Goal: Task Accomplishment & Management: Complete application form

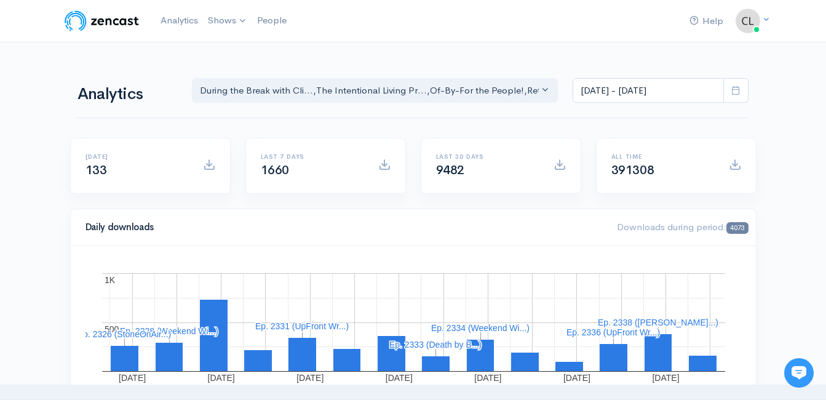
click at [173, 17] on link "Analytics" at bounding box center [179, 20] width 47 height 26
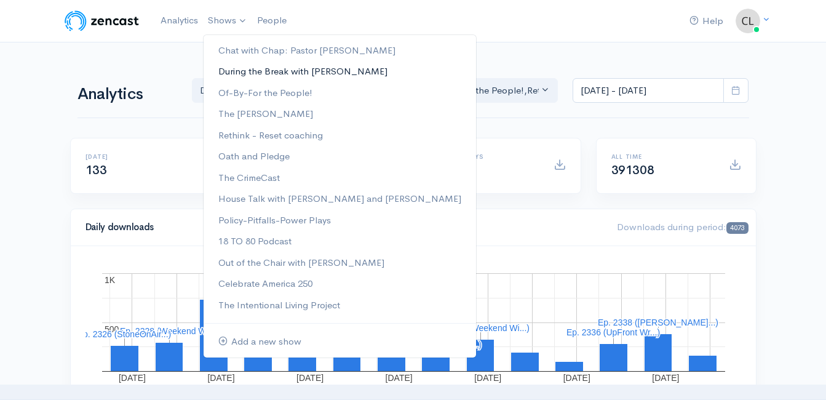
click at [238, 71] on link "During the Break with [PERSON_NAME]" at bounding box center [340, 72] width 272 height 22
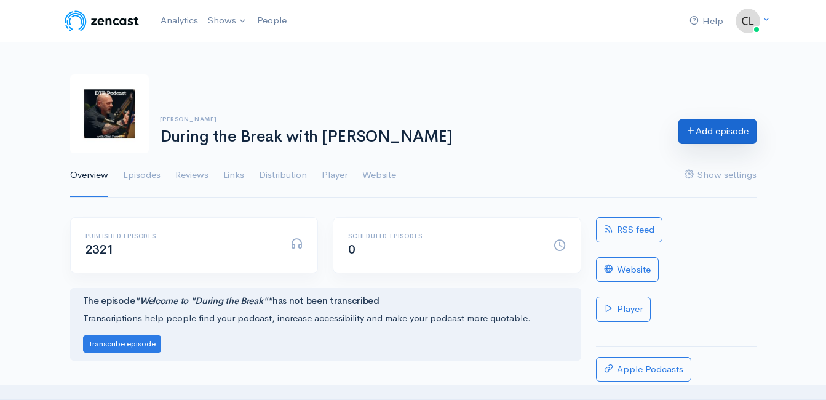
click at [730, 135] on link "Add episode" at bounding box center [717, 131] width 78 height 25
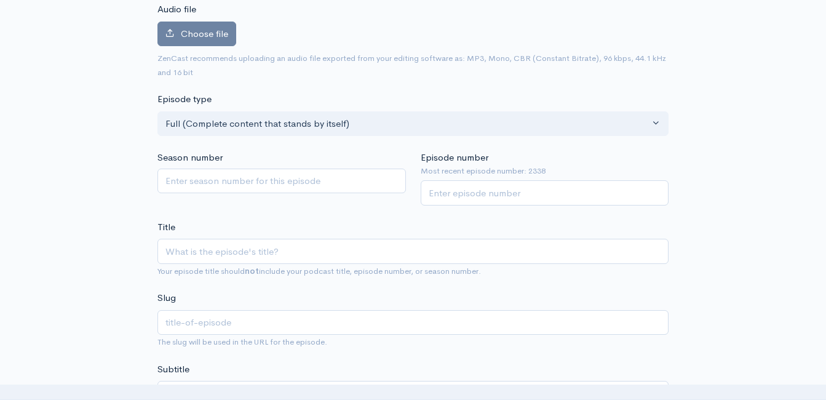
scroll to position [70, 0]
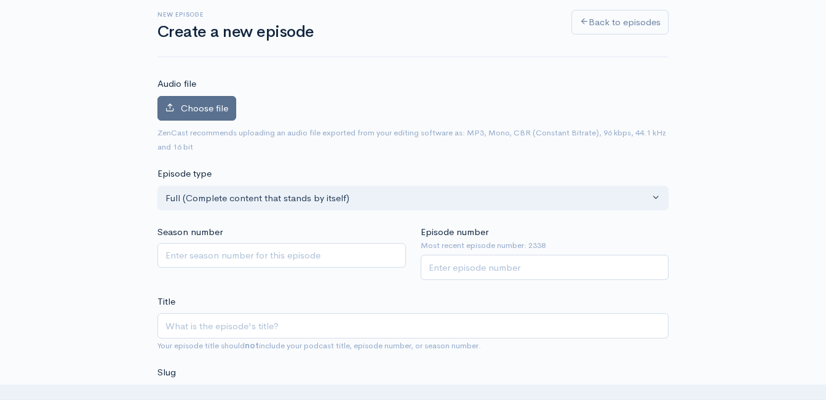
click at [219, 114] on label "Choose file" at bounding box center [196, 108] width 79 height 25
click at [0, 0] on input "Choose file" at bounding box center [0, 0] width 0 height 0
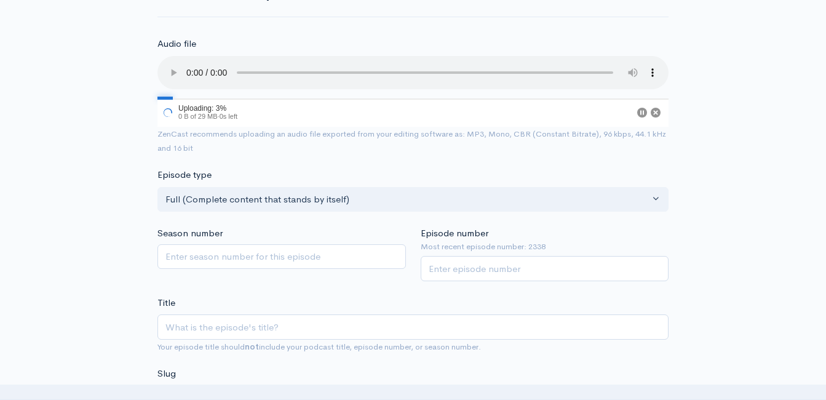
scroll to position [131, 0]
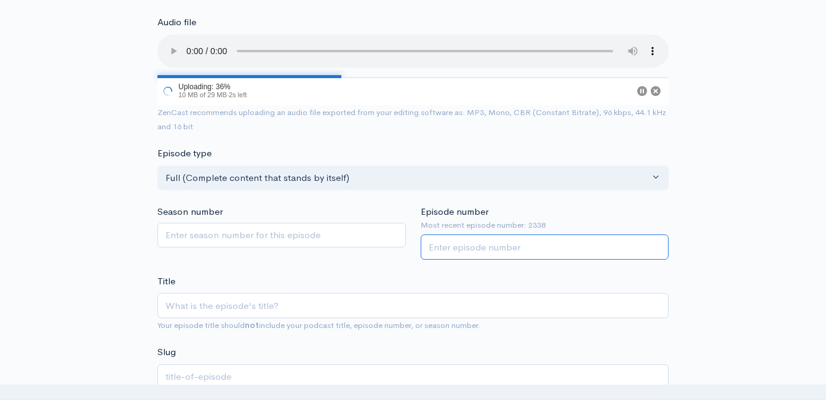
click at [490, 247] on input "Episode number" at bounding box center [545, 246] width 248 height 25
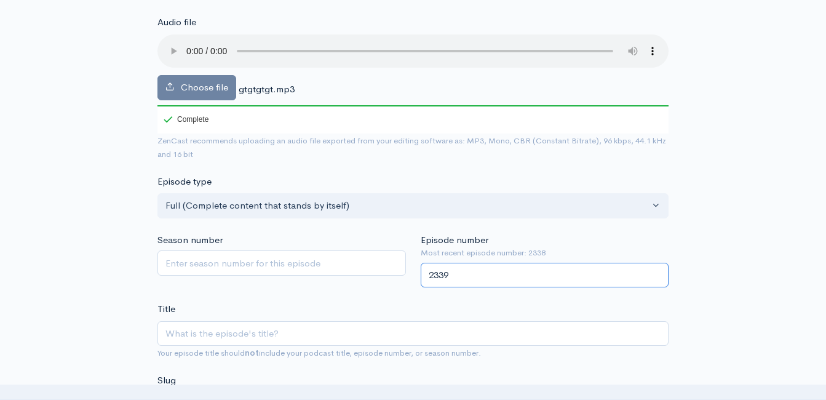
type input "2339"
click at [375, 304] on div "Title Your episode title should not include your podcast title, episode number,…" at bounding box center [412, 331] width 511 height 58
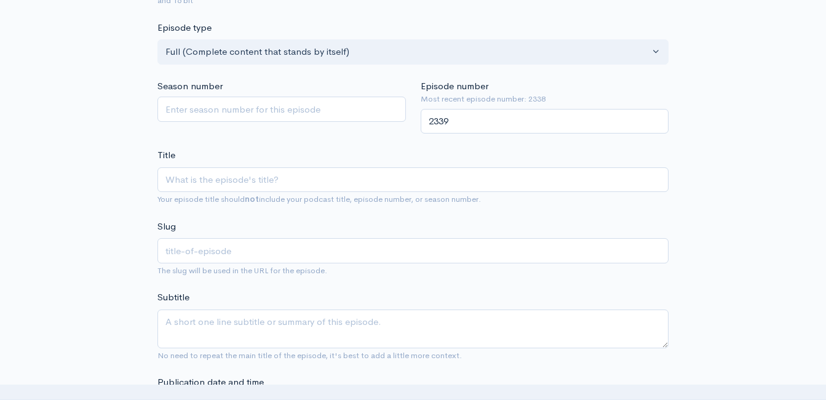
scroll to position [316, 0]
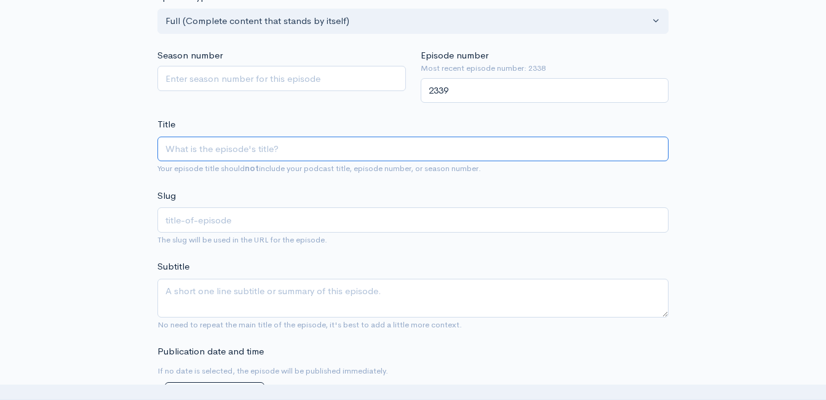
click at [341, 146] on input "Title" at bounding box center [412, 149] width 511 height 25
type input "T"
type input "t"
type input "The"
type input "the"
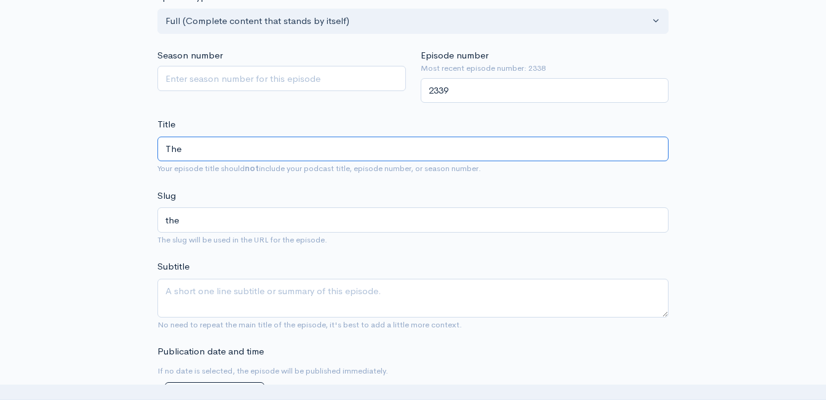
type input "The P"
type input "the-p"
type input "The Pre"
type input "the-pre"
type input "The Presdi"
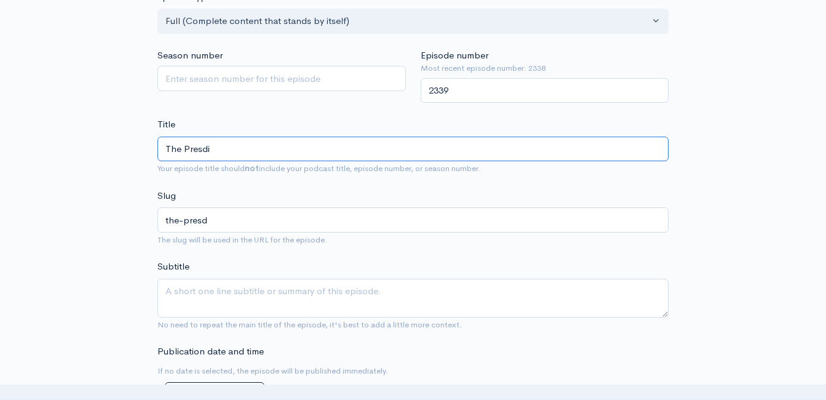
type input "the-presdi"
type input "The Presdie"
type input "the-presdie"
type input "The Presdien"
type input "the-presdien"
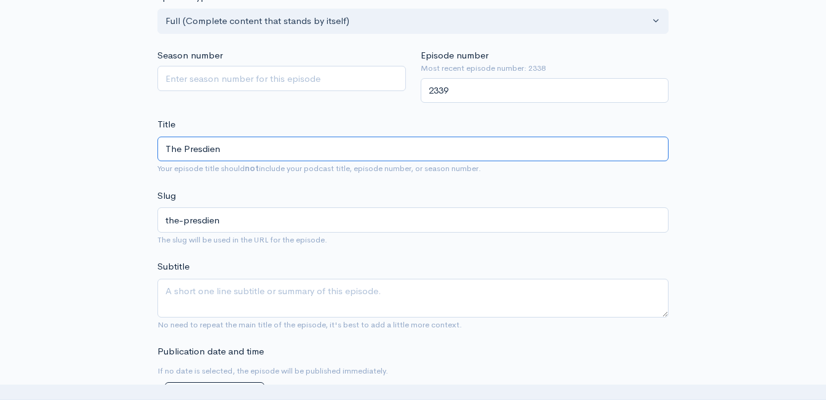
type input "The Presdie"
type input "the-presdie"
type input "The Presdi"
type input "the-presdi"
type input "The Presd"
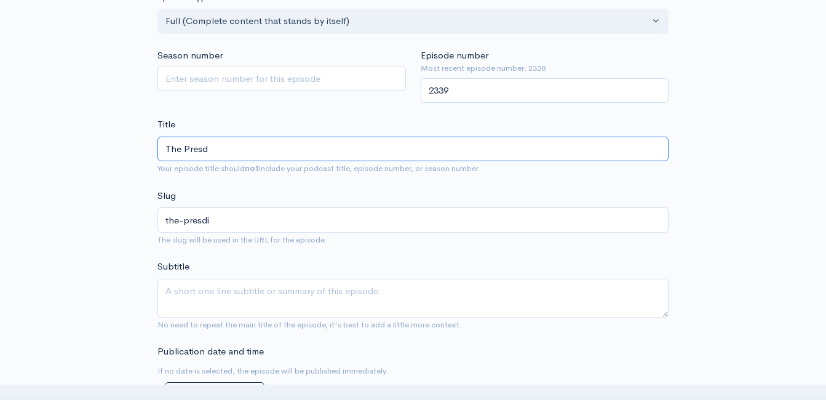
type input "the-presd"
type input "The Pres"
type input "the-pres"
type input "The Presi"
type input "the-presi"
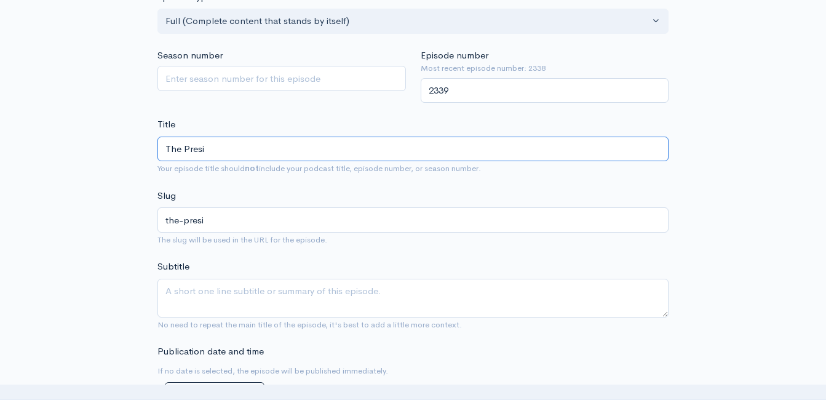
type input "The Presid"
type input "the-presid"
type input "The Preside"
type input "the-preside"
type input "The Presiden"
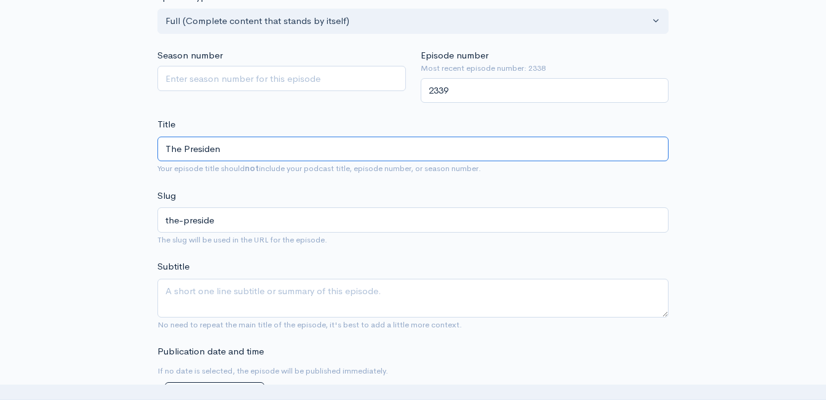
type input "the-presiden"
type input "The President"
type input "the-president"
type input "The President o"
type input "the-president-o"
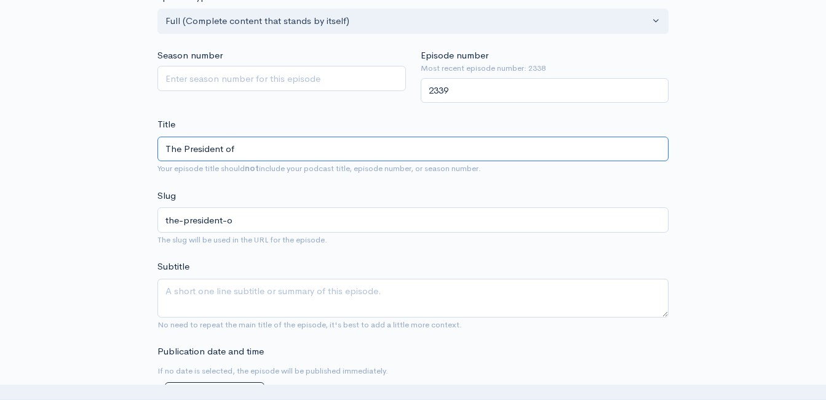
type input "The President of"
type input "the-president-of"
type input "The President of Y"
type input "the-president-of-y"
type input "The President of YOU"
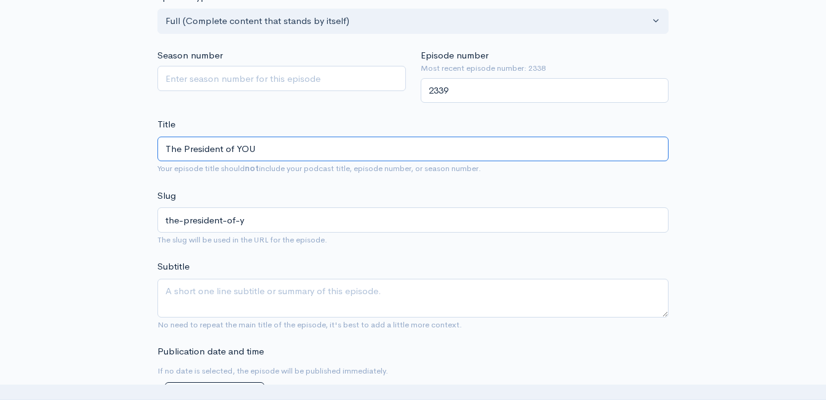
type input "the-president-of-you"
type input "The President of YOUR"
type input "the-president-of-your"
type input "The President of YOUR C"
type input "the-president-of-your-c"
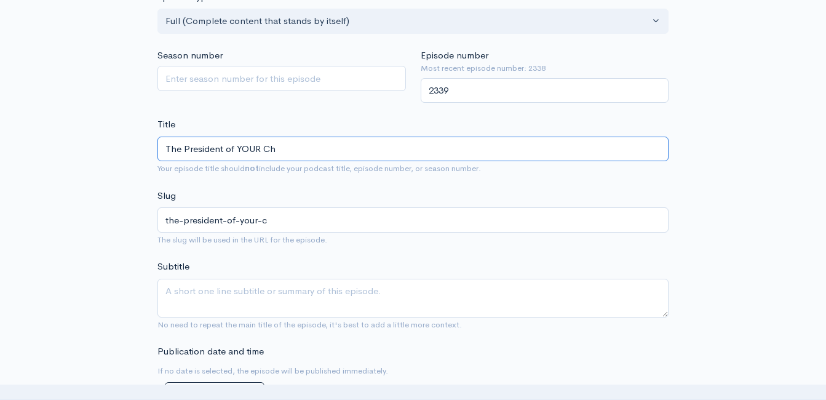
type input "The President of YOUR Cha"
type input "the-president-of-your-cha"
type input "The President of YOUR Chat"
type input "the-president-of-your-chat"
type input "The President of YOUR Chatt"
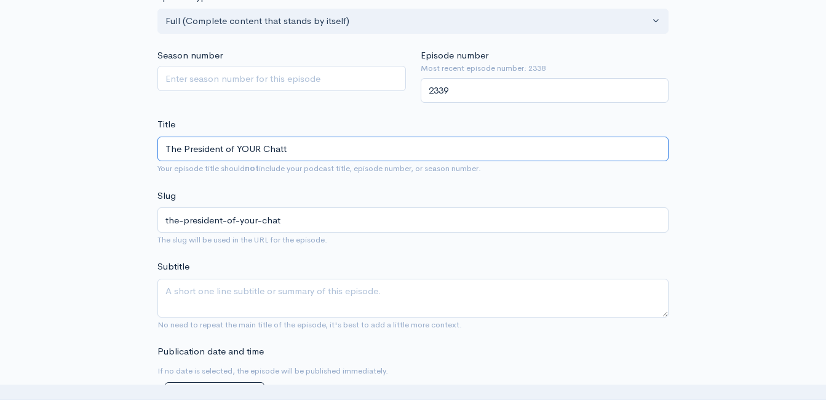
type input "the-president-of-your-chatt"
type input "The President of YOUR Chattan"
type input "the-president-of-your-chattan"
type input "The President of YOUR Chattano"
type input "the-president-of-your-chattano"
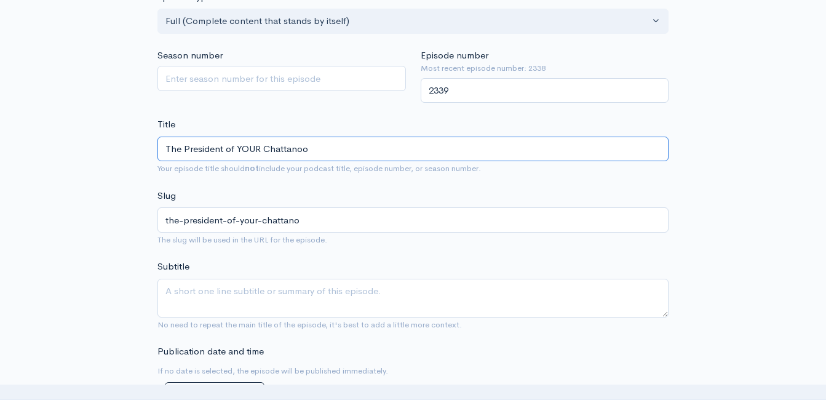
type input "The President of YOUR Chattanoog"
type input "the-president-of-your-chattanoog"
type input "The President of YOUR Chattanooga"
type input "the-president-of-your-chattanooga"
type input "The President of YOUR Chattanooga L"
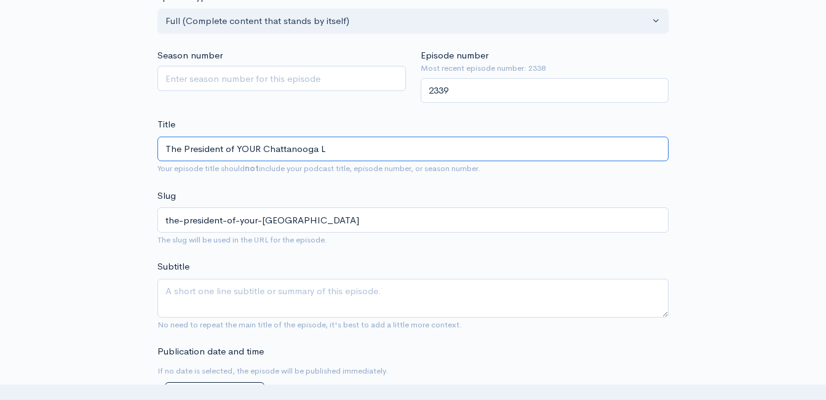
type input "the-president-of-your-chattanooga-l"
type input "The President of YOUR Chattanooga Lo"
type input "the-president-of-your-chattanooga-lo"
type input "The President of YOUR Chattanooga Loo"
type input "the-president-of-your-chattanooga-loo"
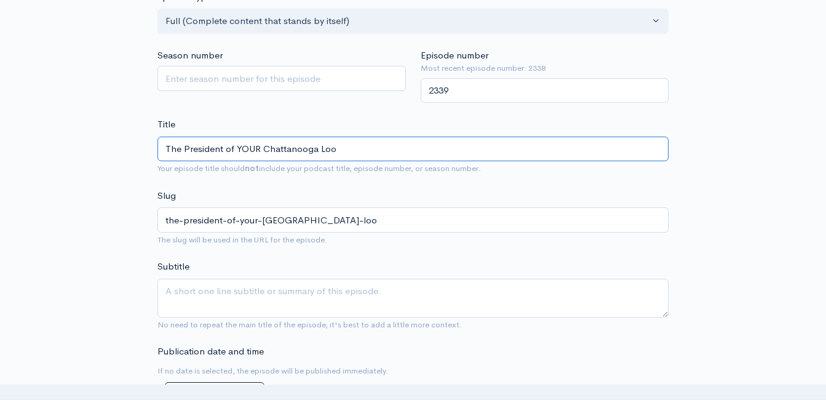
type input "The President of YOUR Chattanooga Look"
type input "the-president-of-your-chattanooga-look"
type input "The President of YOUR Chattanooga Looko"
type input "the-president-of-your-chattanooga-looko"
type input "The President of YOUR Chattanooga Lookou"
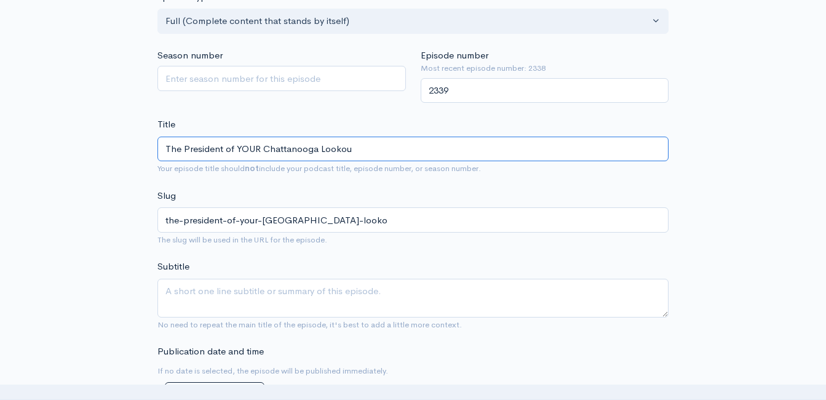
type input "the-president-of-your-chattanooga-lookou"
type input "The President of YOUR Chattanooga Lookout"
type input "the-president-of-your-chattanooga-lookout"
type input "The President of YOUR Chattanooga Lookouts"
type input "the-president-of-your-chattanooga-lookouts"
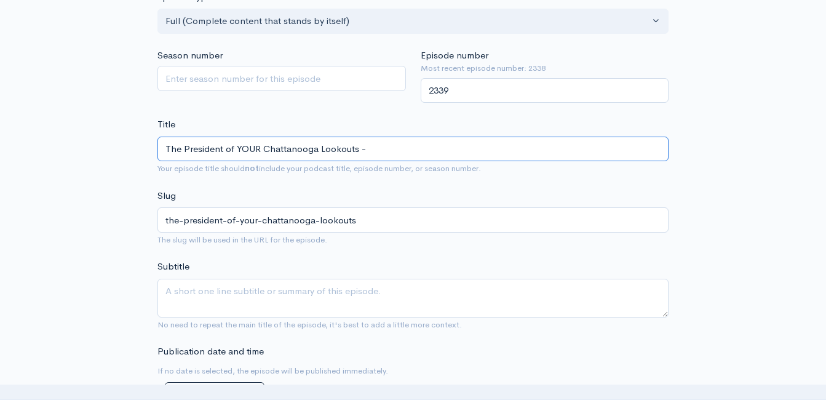
type input "The President of YOUR Chattanooga Lookouts - R"
type input "the-president-of-your-chattanooga-lookouts-r"
type input "The President of YOUR Chattanooga Lookouts - Ri"
type input "the-president-of-your-chattanooga-lookouts-ri"
type input "The President of YOUR Chattanooga Lookouts - Ric"
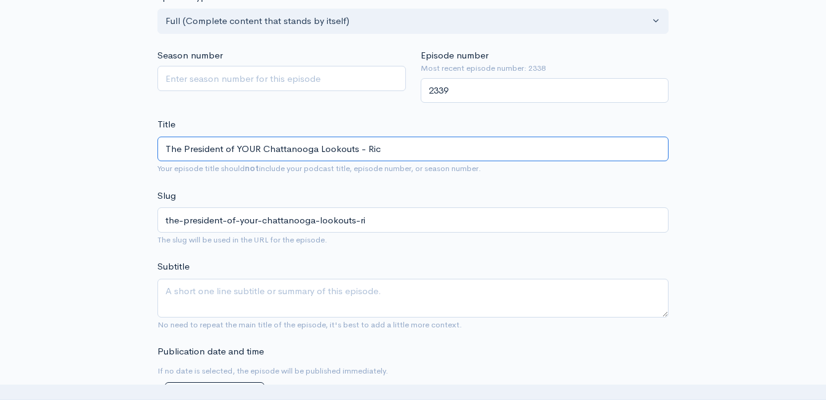
type input "the-president-of-your-chattanooga-lookouts-ric"
type input "The President of YOUR Chattanooga Lookouts - Rich"
type input "the-president-of-your-chattanooga-lookouts-rich"
type input "The President of YOUR Chattanooga Lookouts - Rich M"
type input "the-president-of-your-chattanooga-lookouts-rich-m"
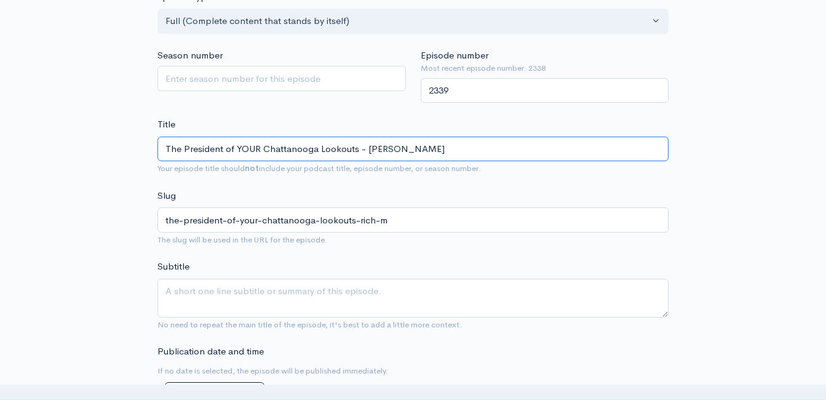
type input "The President of YOUR Chattanooga Lookouts - Rich Mo"
type input "the-president-of-your-chattanooga-lookouts-rich-mo"
type input "The President of YOUR Chattanooga Lookouts - Rich Moz"
type input "the-president-of-your-chattanooga-lookouts-rich-moz"
type input "The President of YOUR Chattanooga Lookouts - Rich Mozin"
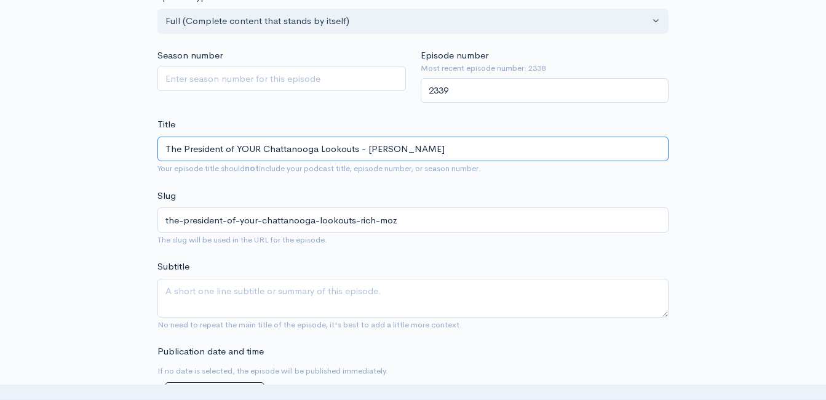
type input "the-president-of-your-chattanooga-lookouts-rich-mozin"
type input "The President of YOUR Chattanooga Lookouts - Rich Mozing"
type input "the-president-of-your-chattanooga-lookouts-rich-mozing"
type input "The President of YOUR Chattanooga Lookouts - Rich Mozingo"
type input "the-president-of-your-chattanooga-lookouts-rich-mozingo"
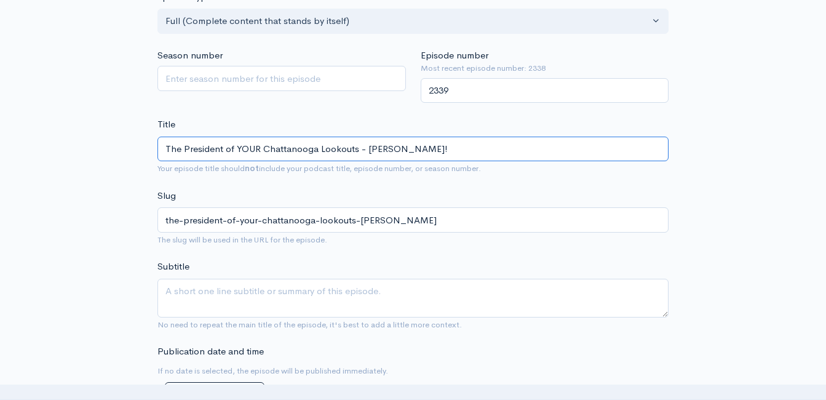
type input "The President of YOUR Chattanooga Lookouts - Rich Mozingo! T"
type input "the-president-of-your-chattanooga-lookouts-rich-mozingo-t"
type input "The President of YOUR Chattanooga Lookouts - Rich Mozingo! The"
type input "the-president-of-your-chattanooga-lookouts-rich-mozingo-the"
type input "The President of YOUR Chattanooga Lookouts - Rich Mozingo! The n"
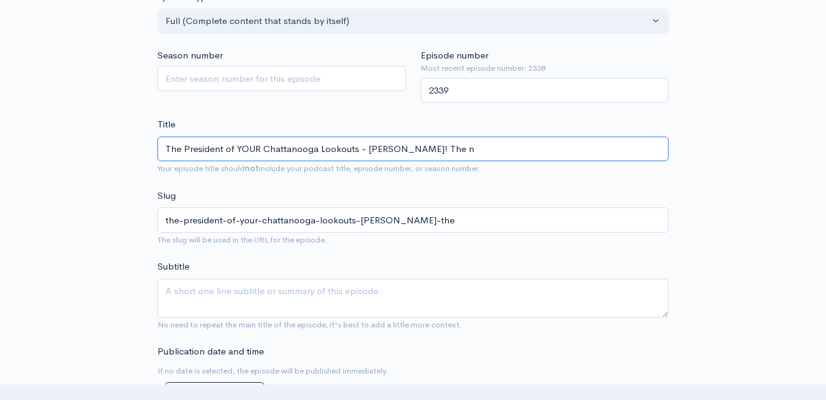
type input "the-president-of-your-chattanooga-lookouts-rich-mozingo-the-n"
type input "The President of YOUR Chattanooga Lookouts - Rich Mozingo! The"
type input "the-president-of-your-chattanooga-lookouts-rich-mozingo-the"
type input "The President of YOUR Chattanooga Lookouts - Rich Mozingo! The N"
type input "the-president-of-your-chattanooga-lookouts-rich-mozingo-the-n"
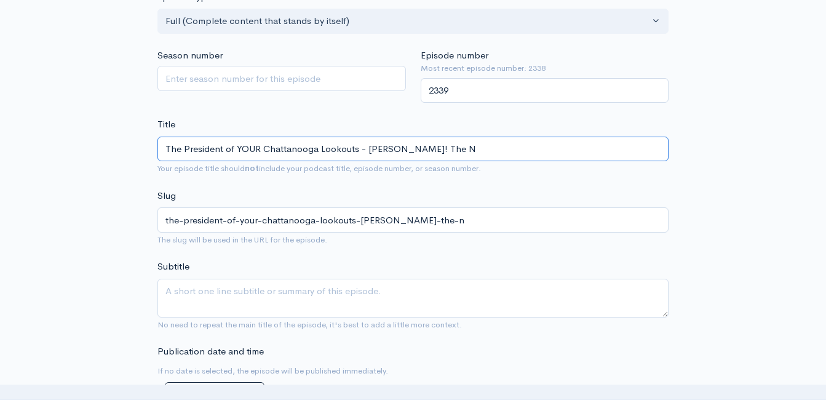
type input "The President of YOUR Chattanooga Lookouts - Rich Mozingo! The"
type input "the-president-of-your-chattanooga-lookouts-rich-mozingo-the"
type input "The President of YOUR Chattanooga Lookouts - Rich Mozingo! The N"
type input "the-president-of-your-chattanooga-lookouts-rich-mozingo-the-n"
type input "The President of YOUR Chattanooga Lookouts - Rich Mozingo! The Ne"
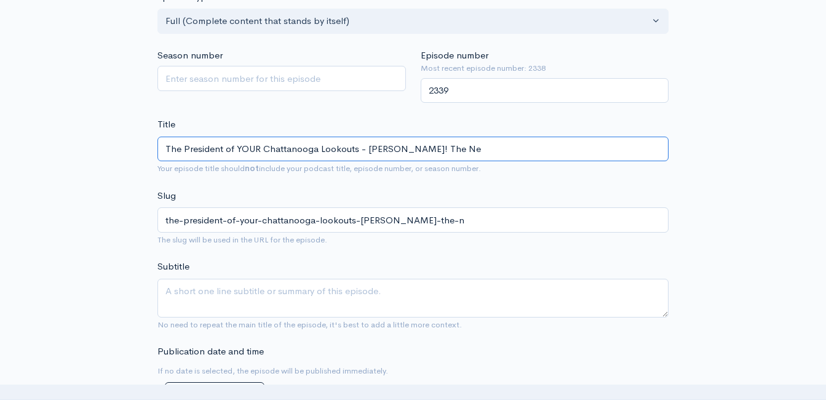
type input "the-president-of-your-chattanooga-lookouts-rich-mozingo-the-ne"
type input "The President of YOUR Chattanooga Lookouts - Rich Mozingo! The New"
type input "the-president-of-your-chattanooga-lookouts-rich-mozingo-the-new"
type input "The President of YOUR Chattanooga Lookouts - Rich Mozingo! The New S"
type input "the-president-of-your-chattanooga-lookouts-rich-mozingo-the-new-s"
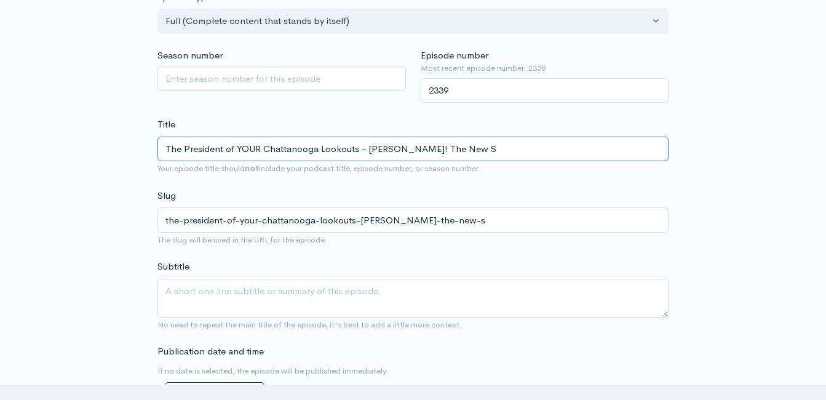
type input "The President of YOUR Chattanooga Lookouts - Rich Mozingo! The New St"
type input "the-president-of-your-chattanooga-lookouts-rich-mozingo-the-new-st"
type input "The President of YOUR Chattanooga Lookouts - Rich Mozingo! The New Sta"
type input "the-president-of-your-chattanooga-lookouts-rich-mozingo-the-new-sta"
type input "The President of YOUR Chattanooga Lookouts - Rich Mozingo! The New Stad"
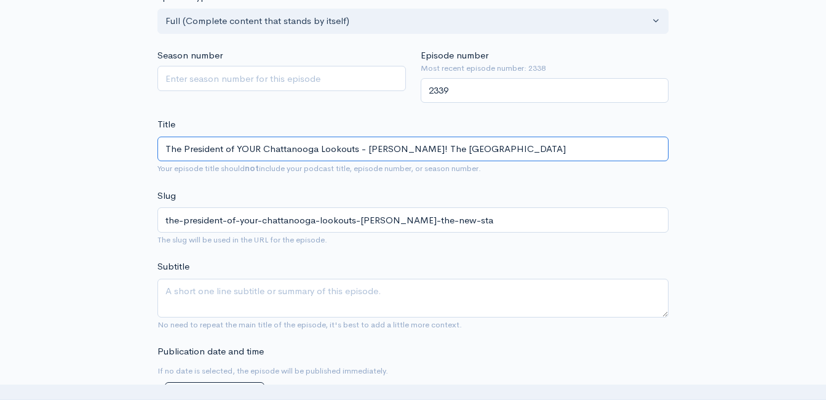
type input "the-president-of-your-chattanooga-lookouts-rich-mozingo-the-new-stad"
type input "The President of YOUR Chattanooga Lookouts - Rich Mozingo! The New Stadi"
type input "the-president-of-your-chattanooga-lookouts-rich-mozingo-the-new-stadi"
type input "The President of YOUR Chattanooga Lookouts - Rich Mozingo! The New Stadiu"
type input "the-president-of-your-chattanooga-lookouts-rich-mozingo-the-new-stadiu"
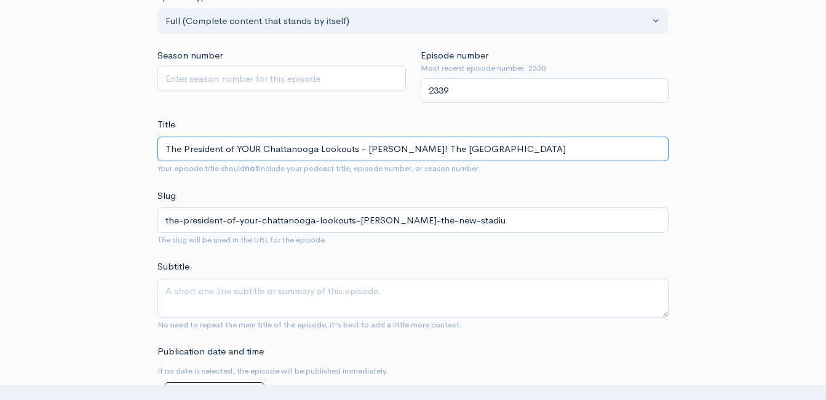
type input "The President of YOUR Chattanooga Lookouts - Rich Mozingo! The New Stadium"
type input "the-president-of-your-chattanooga-lookouts-rich-mozingo-the-new-stadium"
type input "The President of YOUR Chattanooga Lookouts - Rich Mozingo! The New Stadium - P"
type input "the-president-of-your-chattanooga-lookouts-rich-mozingo-the-new-stadium-p"
type input "The President of YOUR Chattanooga Lookouts - Rich Mozingo! The New Stadium - Ph"
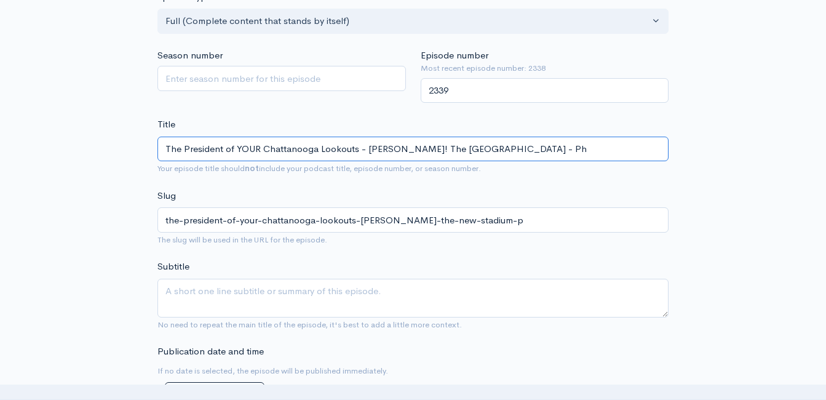
type input "the-president-of-your-chattanooga-lookouts-rich-mozingo-the-new-stadium-ph"
type input "The President of YOUR Chattanooga Lookouts - Rich Mozingo! The New Stadium - Phi"
type input "the-president-of-your-chattanooga-lookouts-rich-mozingo-the-new-stadium-phi"
type input "The President of YOUR Chattanooga Lookouts - Rich Mozingo! The New Stadium - Ph…"
type input "the-president-of-your-chattanooga-lookouts-rich-mozingo-the-new-stadium-phil"
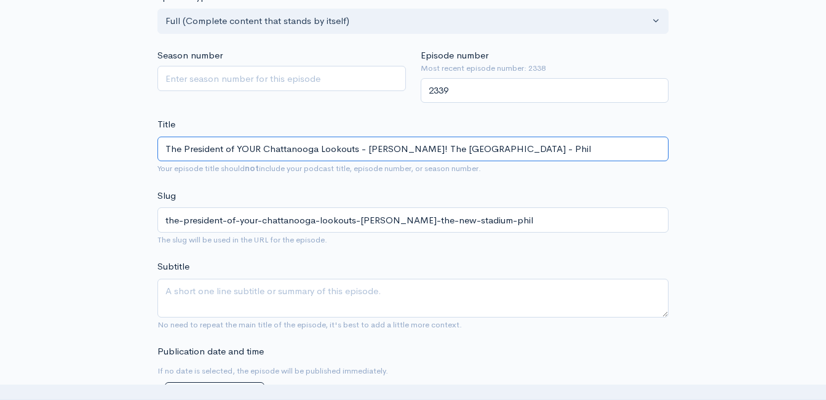
type input "The President of YOUR Chattanooga Lookouts - Rich Mozingo! The New Stadium - Ph…"
type input "the-president-of-your-chattanooga-lookouts-rich-mozingo-the-new-stadium-phill"
type input "The President of YOUR Chattanooga Lookouts - Rich Mozingo! The New Stadium - Ph…"
type input "the-president-of-your-chattanooga-lookouts-rich-mozingo-the-new-stadium-philli"
type input "The President of YOUR Chattanooga Lookouts - Rich Mozingo! The New Stadium - Ph…"
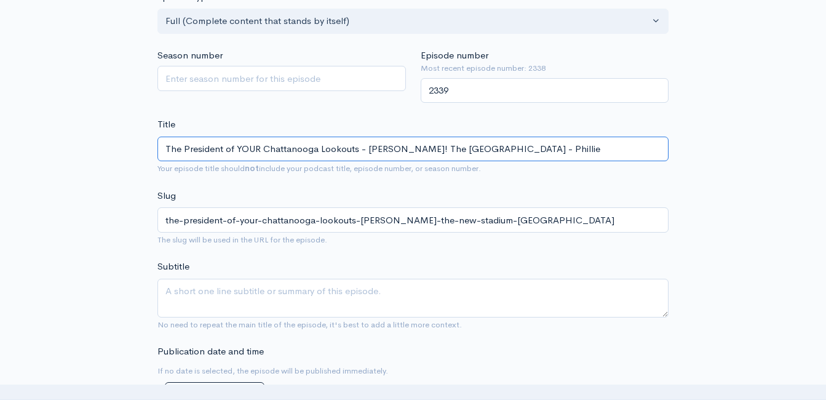
type input "the-president-of-your-chattanooga-lookouts-rich-mozingo-the-new-stadium-phillie"
type input "The President of YOUR Chattanooga Lookouts - Rich Mozingo! The New Stadium - Ph…"
type input "the-president-of-your-chattanooga-lookouts-rich-mozingo-the-new-stadium-phillies"
type input "The President of YOUR Chattanooga Lookouts - Rich Mozingo! The New Stadium - Ph…"
type input "the-president-of-your-chattanooga-lookouts-rich-mozingo-the-new-stadium-phillie…"
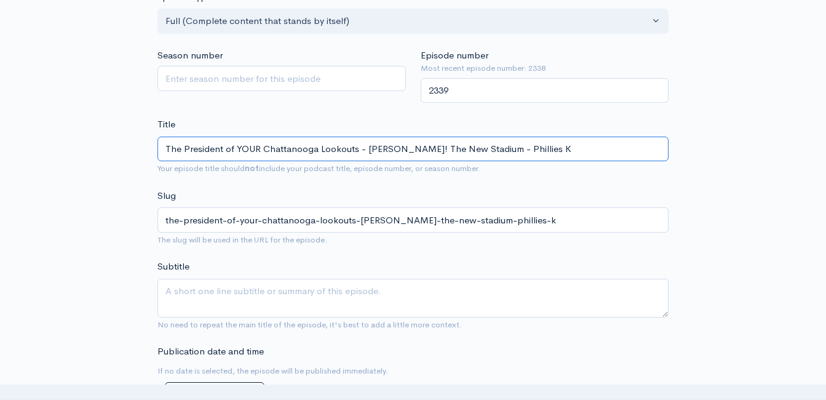
type input "The President of YOUR Chattanooga Lookouts - Rich Mozingo! The New Stadium - Ph…"
type input "the-president-of-your-chattanooga-lookouts-rich-mozingo-the-new-stadium-phillie…"
type input "The President of YOUR Chattanooga Lookouts - Rich Mozingo! The New Stadium - Ph…"
type input "the-president-of-your-chattanooga-lookouts-rich-mozingo-the-new-stadium-phillie…"
type input "The President of YOUR Chattanooga Lookouts - Rich Mozingo! The New Stadium - Ph…"
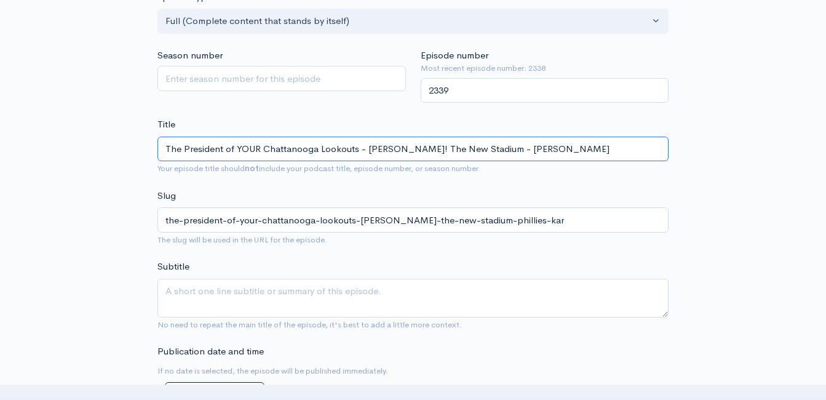
type input "the-president-of-your-chattanooga-lookouts-rich-mozingo-the-new-stadium-phillie…"
type input "The President of YOUR Chattanooga Lookouts - Rich Mozingo! The New Stadium - Ph…"
type input "the-president-of-your-chattanooga-lookouts-rich-mozingo-the-new-stadium-phillie…"
type input "The President of YOUR Chattanooga Lookouts - Rich Mozingo! The New Stadium - Ph…"
type input "the-president-of-your-chattanooga-lookouts-rich-mozingo-the-new-stadium-phillie…"
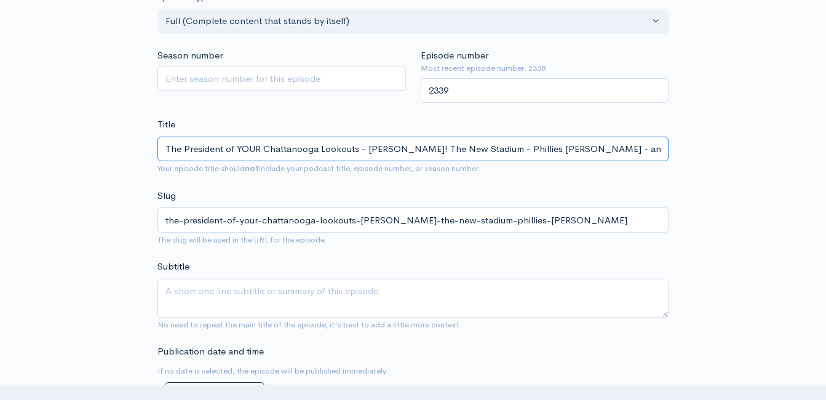
type input "The President of YOUR Chattanooga Lookouts - Rich Mozingo! The New Stadium - Ph…"
type input "the-president-of-your-chattanooga-lookouts-rich-mozingo-the-new-stadium-phillie…"
type input "The President of YOUR Chattanooga Lookouts - Rich Mozingo! The New Stadium - Ph…"
type input "the-president-of-your-chattanooga-lookouts-rich-mozingo-the-new-stadium-phillie…"
type input "The President of YOUR Chattanooga Lookouts - Rich Mozingo! The New Stadium - Ph…"
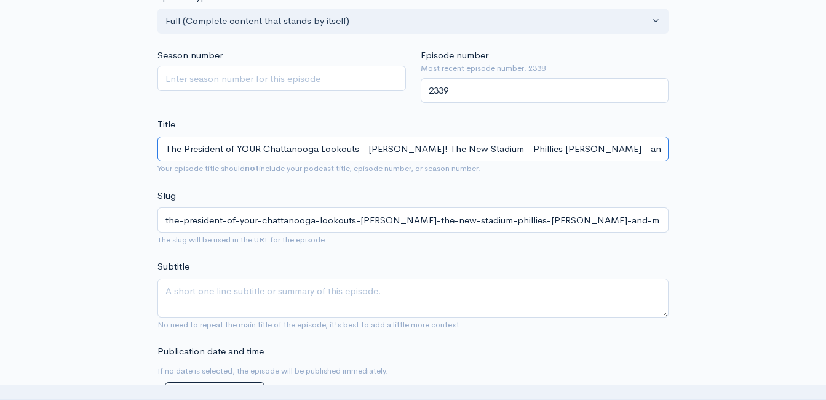
type input "the-president-of-your-chattanooga-lookouts-rich-mozingo-the-new-stadium-phillie…"
type input "The President of YOUR Chattanooga Lookouts - Rich Mozingo! The New Stadium - Ph…"
type input "the-president-of-your-chattanooga-lookouts-rich-mozingo-the-new-stadium-phillie…"
type input "The President of YOUR Chattanooga Lookouts - Rich Mozingo! The New Stadium - Ph…"
type input "the-president-of-your-chattanooga-lookouts-rich-mozingo-the-new-stadium-phillie…"
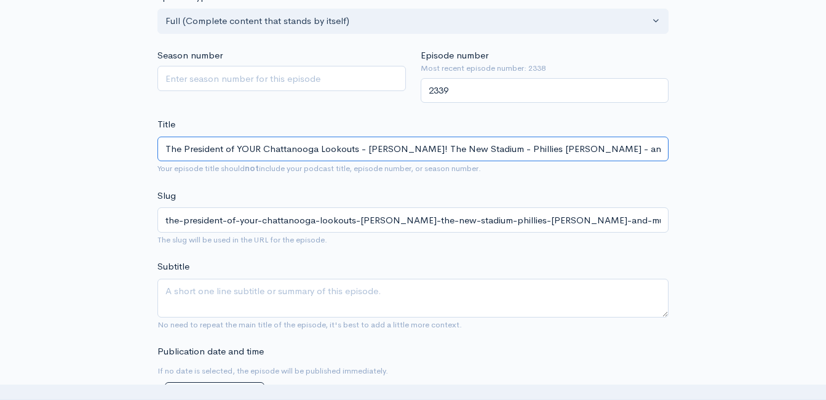
type input "The President of YOUR Chattanooga Lookouts - Rich Mozingo! The New Stadium - Ph…"
type input "the-president-of-your-chattanooga-lookouts-rich-mozingo-the-new-stadium-phillie…"
type input "The President of YOUR Chattanooga Lookouts - Rich Mozingo! The New Stadium - Ph…"
type input "the-president-of-your-chattanooga-lookouts-rich-mozingo-the-new-stadium-phillie…"
type input "The President of YOUR Chattanooga Lookouts - Rich Mozingo! The New Stadium - Ph…"
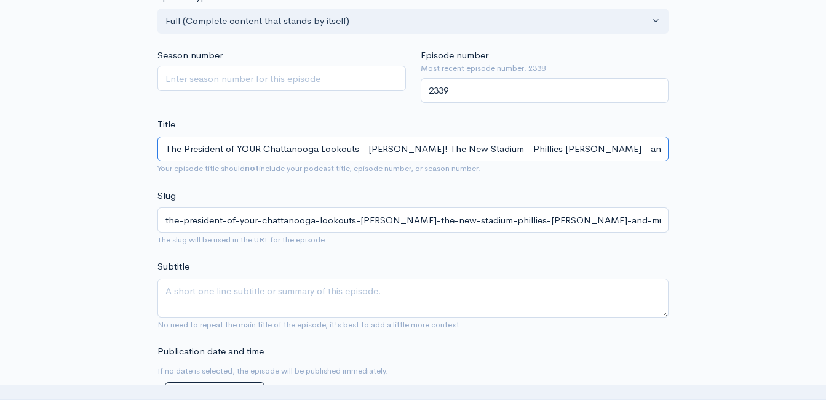
scroll to position [377, 0]
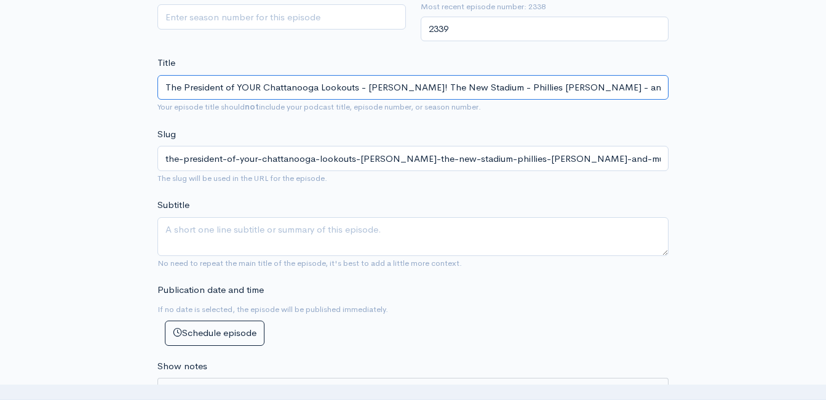
click at [427, 89] on input "The President of YOUR Chattanooga Lookouts - Rich Mozingo! The New Stadium - Ph…" at bounding box center [412, 87] width 511 height 25
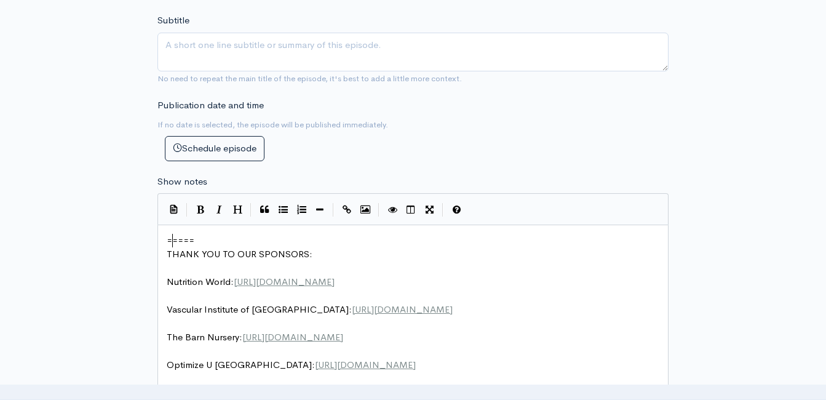
scroll to position [5, 0]
click at [170, 237] on span "=====" at bounding box center [181, 240] width 28 height 12
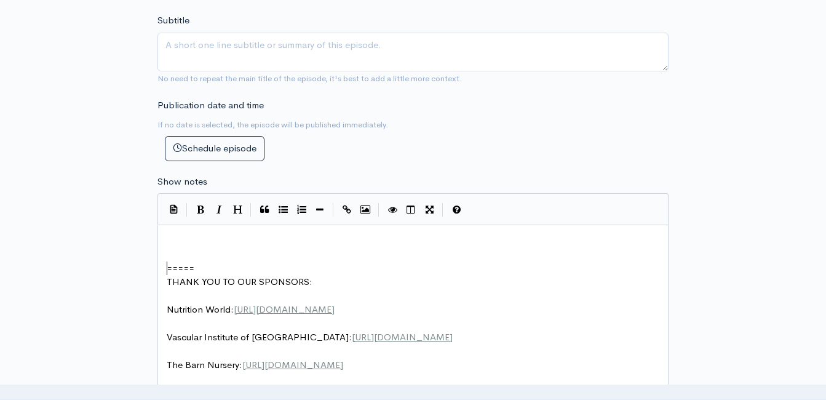
click at [221, 234] on pre "​" at bounding box center [417, 241] width 507 height 14
type textarea "​"
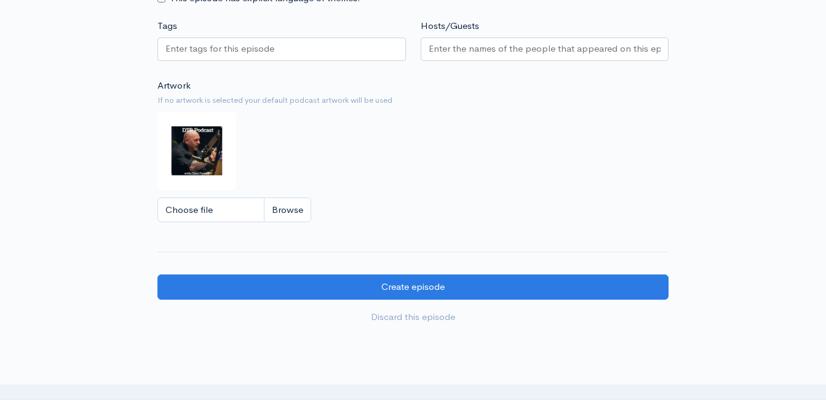
scroll to position [1238, 0]
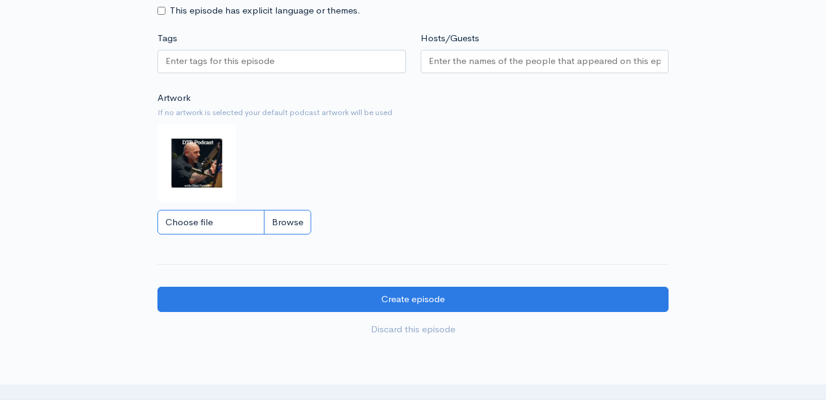
click at [301, 226] on input "Choose file" at bounding box center [234, 222] width 154 height 25
type input "C:\fakepath\images.jpg"
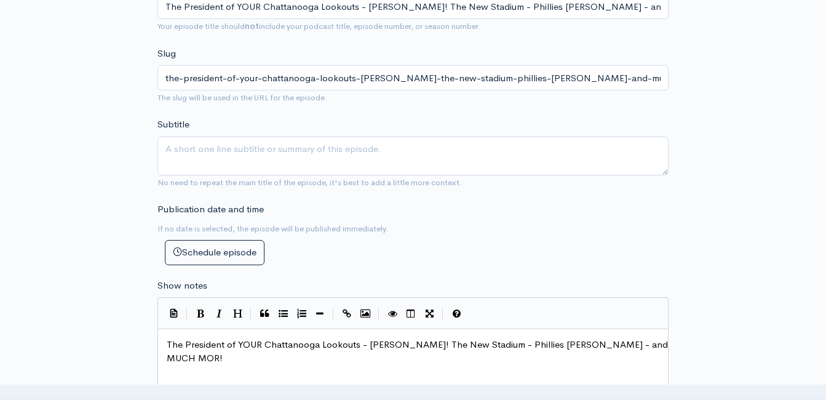
scroll to position [377, 0]
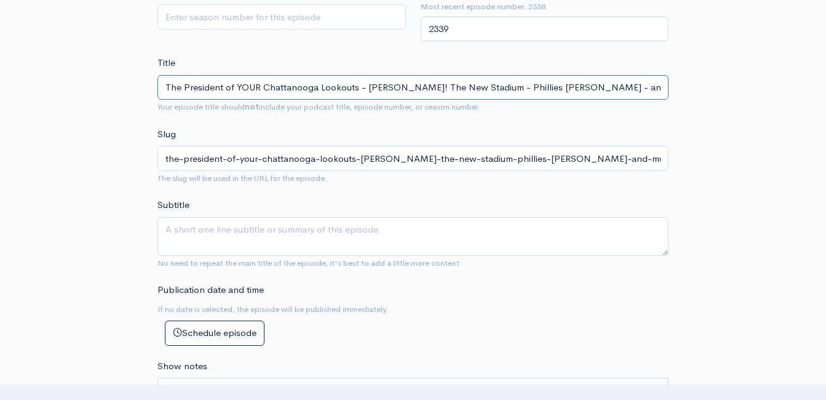
click at [645, 90] on input "The President of YOUR Chattanooga Lookouts - Rich Mozingo! The New Stadium - Ph…" at bounding box center [412, 87] width 511 height 25
type input "The President of YOUR Chattanooga Lookouts - [PERSON_NAME]! The New Stadium - P…"
type input "the-president-of-your-chattanooga-lookouts-rich-mozingo-the-new-stadium-phillie…"
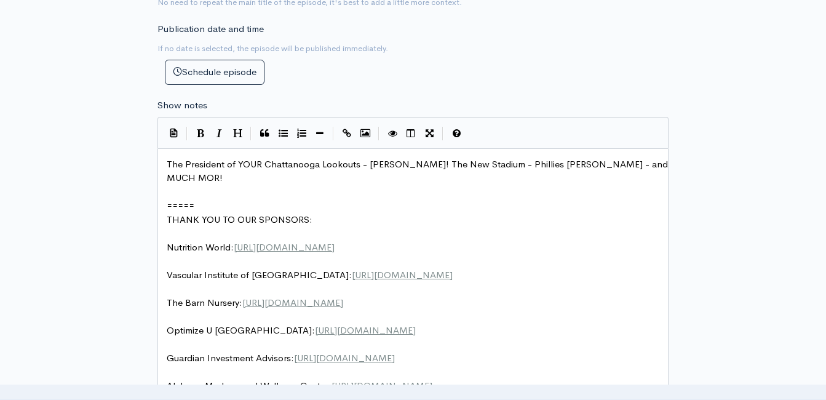
scroll to position [685, 0]
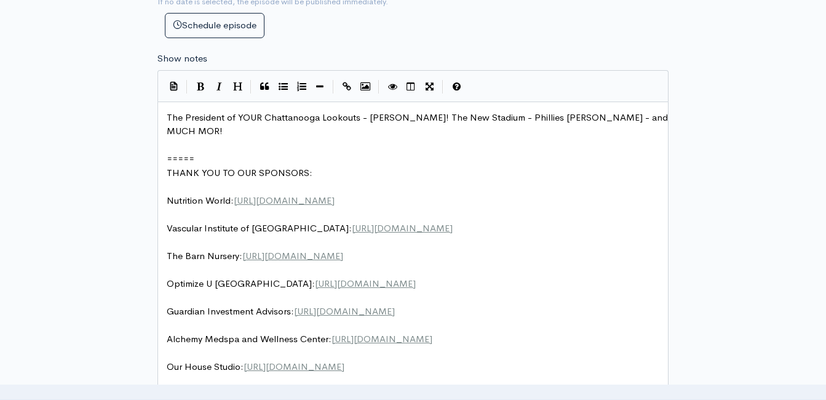
type input "The President of YOUR Chattanooga Lookouts - [PERSON_NAME]! The New Stadium - P…"
click at [646, 114] on span "The President of YOUR Chattanooga Lookouts - Rich Mozingo! The New Stadium - Ph…" at bounding box center [419, 124] width 504 height 26
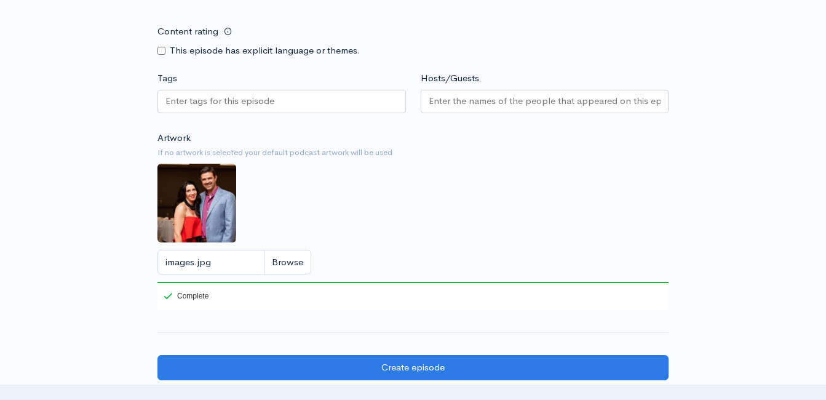
scroll to position [1238, 0]
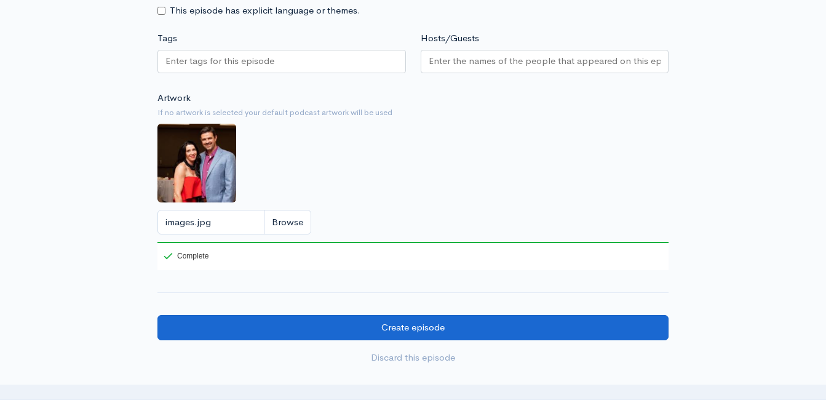
type textarea "E"
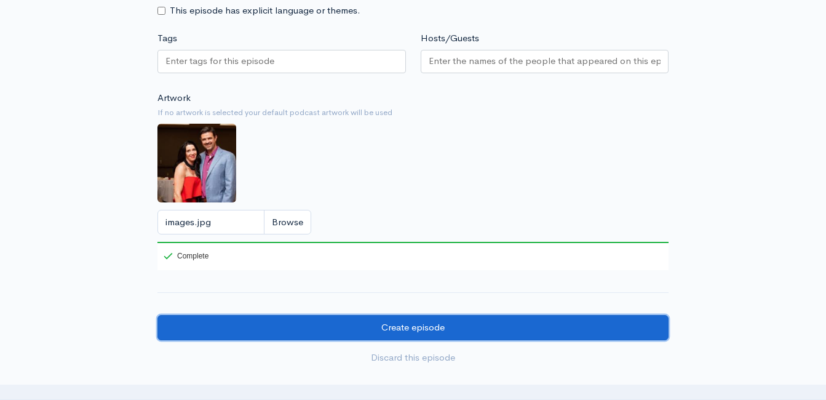
click at [376, 320] on input "Create episode" at bounding box center [412, 327] width 511 height 25
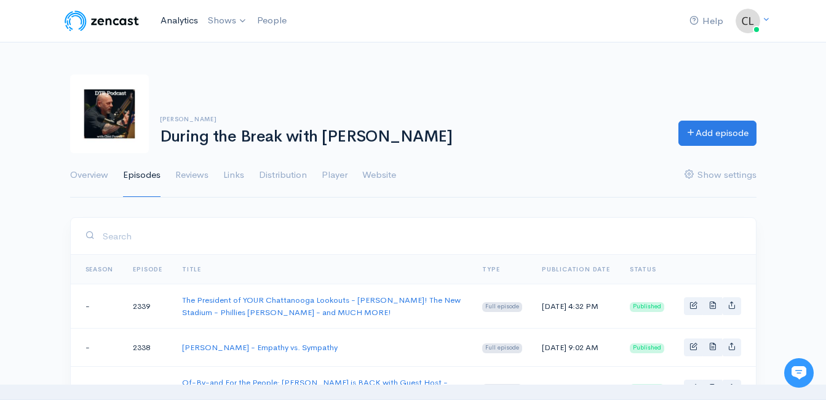
click at [186, 25] on link "Analytics" at bounding box center [179, 20] width 47 height 26
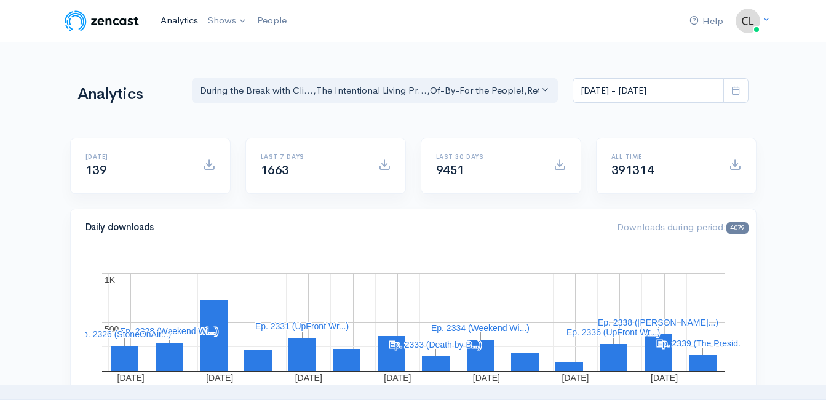
click at [176, 22] on link "Analytics" at bounding box center [179, 20] width 47 height 26
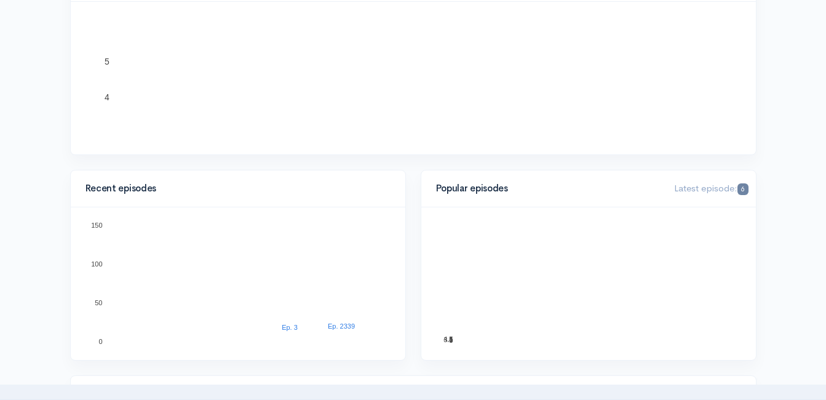
scroll to position [246, 0]
